Goal: Complete application form

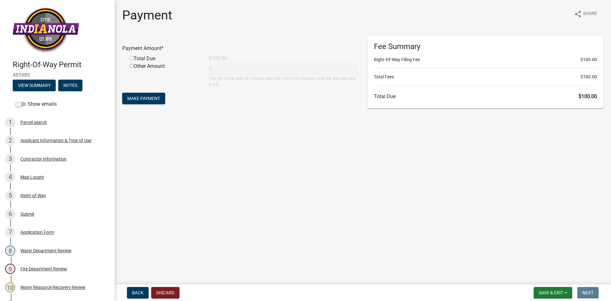
click at [132, 58] on input "radio" at bounding box center [132, 58] width 4 height 4
radio input "true"
type input "100"
click at [146, 96] on span "Make Payment" at bounding box center [143, 98] width 33 height 5
click at [40, 138] on div "Applicant Information & Type of Use" at bounding box center [55, 140] width 71 height 4
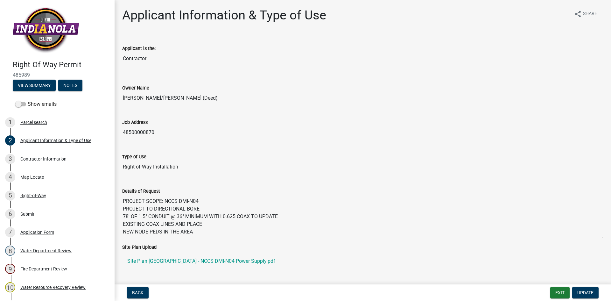
drag, startPoint x: 200, startPoint y: 202, endPoint x: 165, endPoint y: 199, distance: 34.8
click at [165, 199] on textarea "PROJECT SCOPE: NCCS DMI-N04 PROJECT TO DIRECTIONAL BORE 78' OF 1.5" CONDUIT @ 3…" at bounding box center [362, 216] width 481 height 43
click at [222, 164] on input "Right-of-Way Installation" at bounding box center [362, 166] width 481 height 13
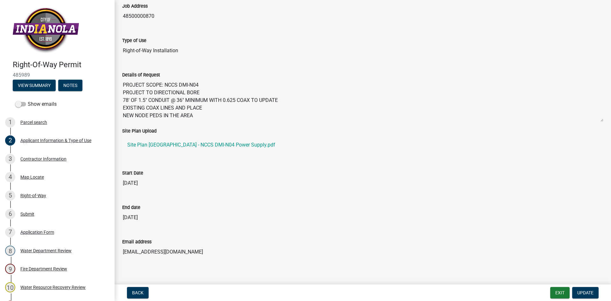
scroll to position [123, 0]
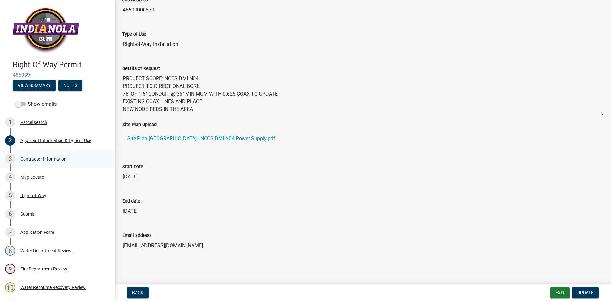
click at [46, 160] on div "Contractor Information" at bounding box center [43, 159] width 46 height 4
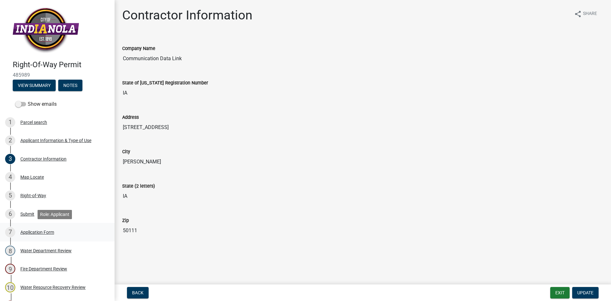
click at [41, 230] on div "Application Form" at bounding box center [37, 232] width 34 height 4
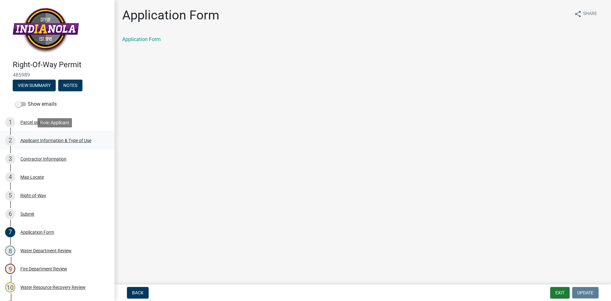
click at [38, 140] on div "Applicant Information & Type of Use" at bounding box center [55, 140] width 71 height 4
